Goal: Task Accomplishment & Management: Use online tool/utility

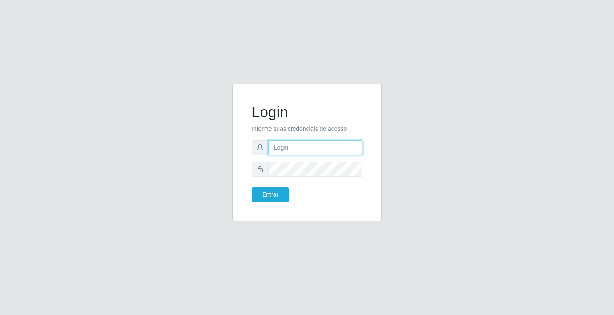
click at [286, 151] on input "text" at bounding box center [315, 147] width 94 height 15
type input "[EMAIL_ADDRESS][DOMAIN_NAME]"
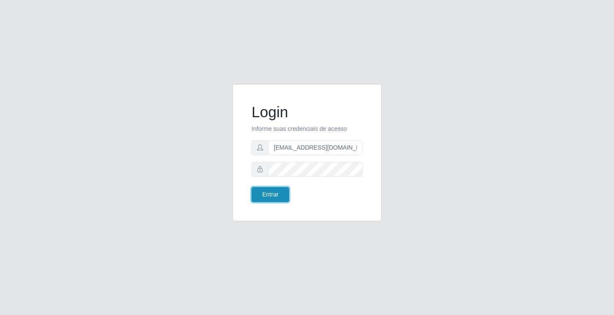
click at [277, 197] on button "Entrar" at bounding box center [270, 194] width 38 height 15
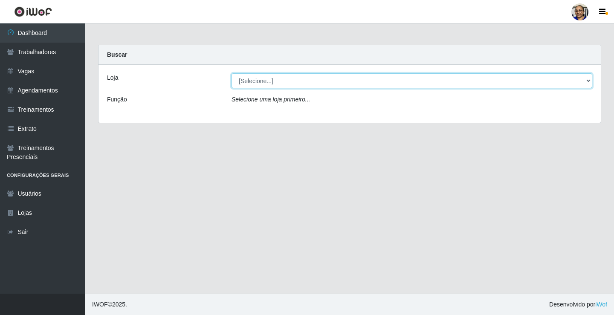
click at [307, 78] on select "[Selecione...] Mercadinho [GEOGRAPHIC_DATA]" at bounding box center [411, 80] width 361 height 15
select select "345"
click at [231, 73] on select "[Selecione...] Mercadinho [GEOGRAPHIC_DATA]" at bounding box center [411, 80] width 361 height 15
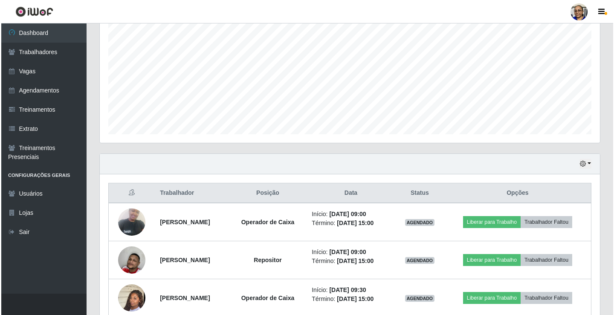
scroll to position [213, 0]
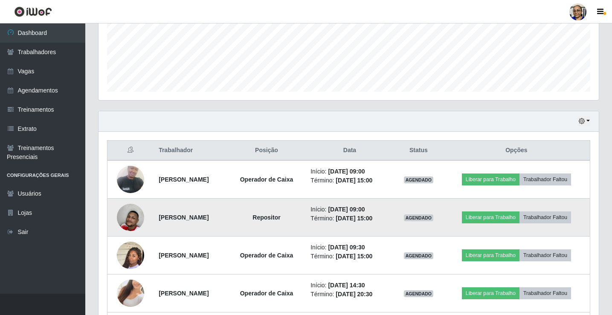
click at [132, 214] on img at bounding box center [130, 217] width 27 height 45
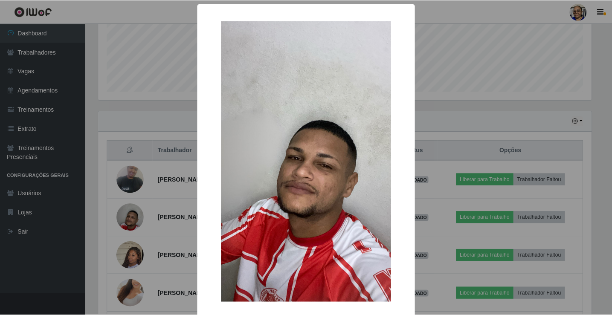
scroll to position [41, 0]
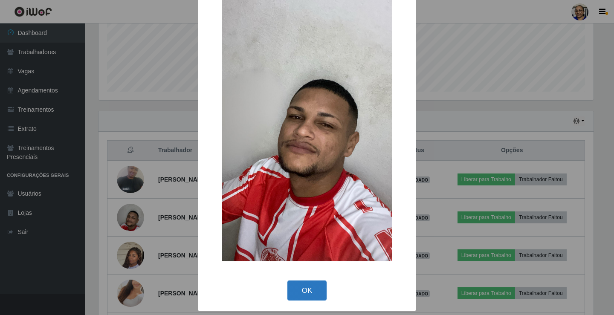
click at [307, 287] on button "OK" at bounding box center [307, 290] width 40 height 20
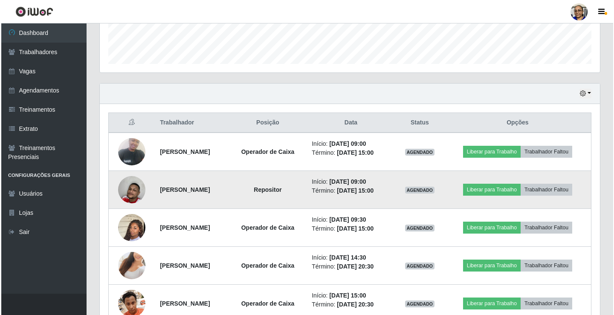
scroll to position [256, 0]
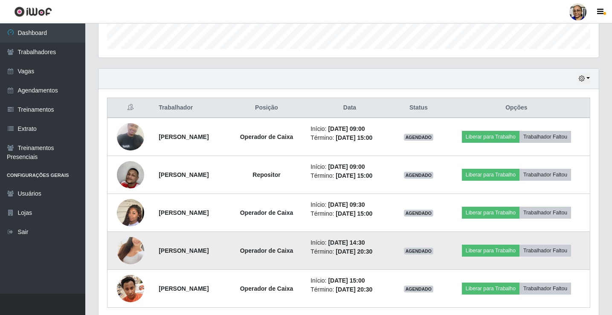
click at [125, 245] on img at bounding box center [130, 250] width 27 height 49
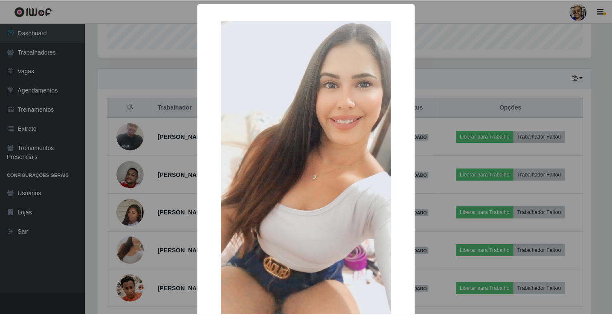
scroll to position [63, 0]
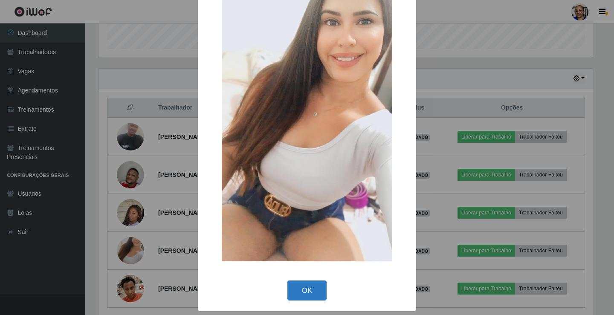
click at [305, 299] on button "OK" at bounding box center [307, 290] width 40 height 20
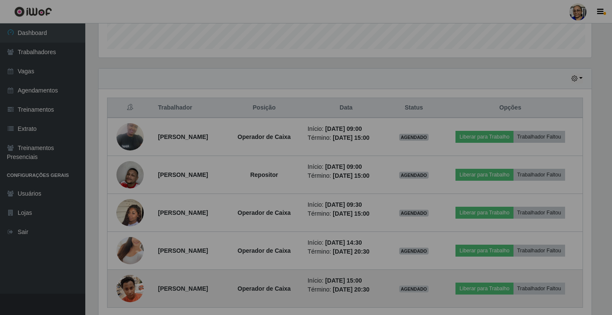
scroll to position [177, 500]
